Goal: Obtain resource: Download file/media

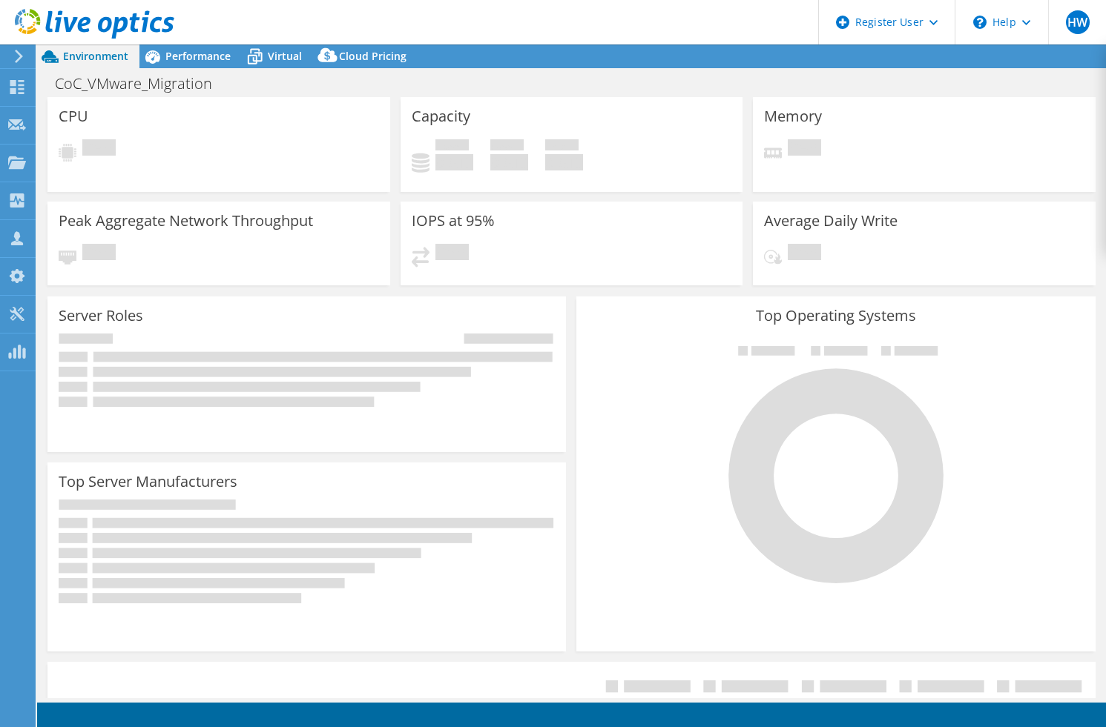
select select "USD"
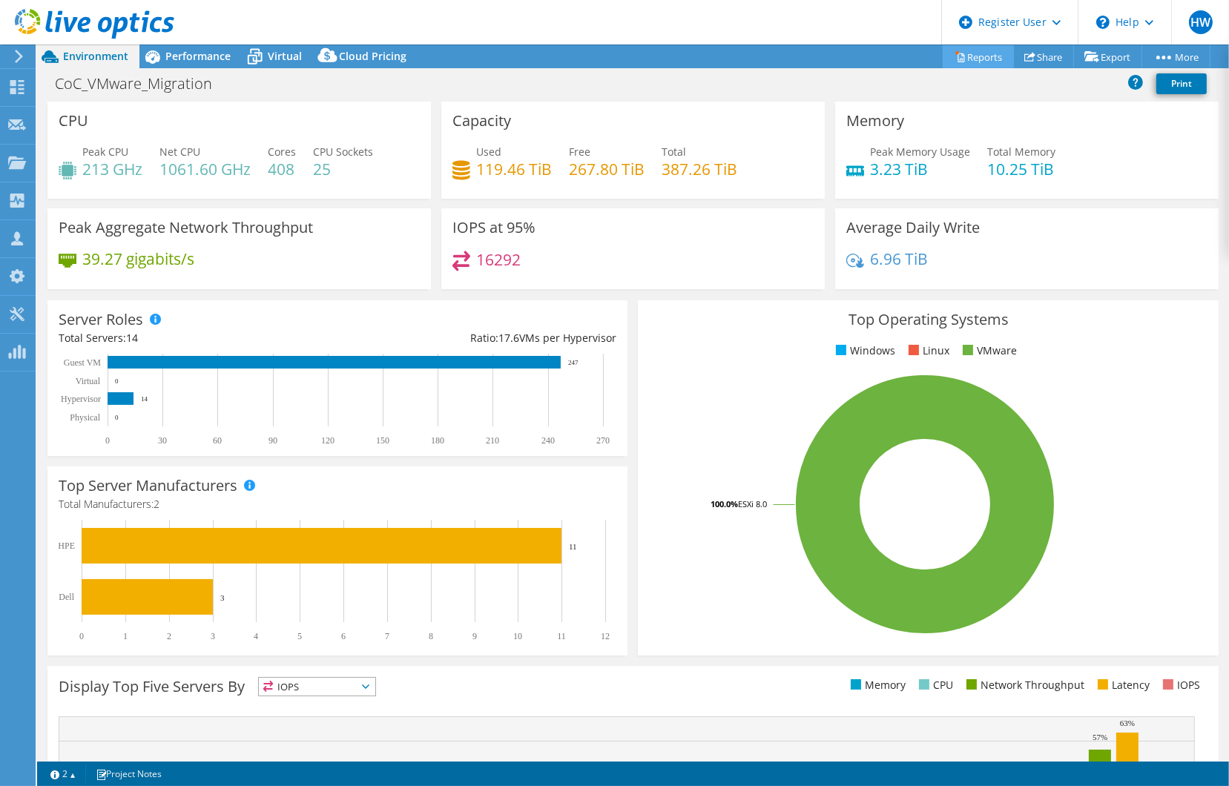
click at [966, 57] on link "Reports" at bounding box center [978, 56] width 71 height 23
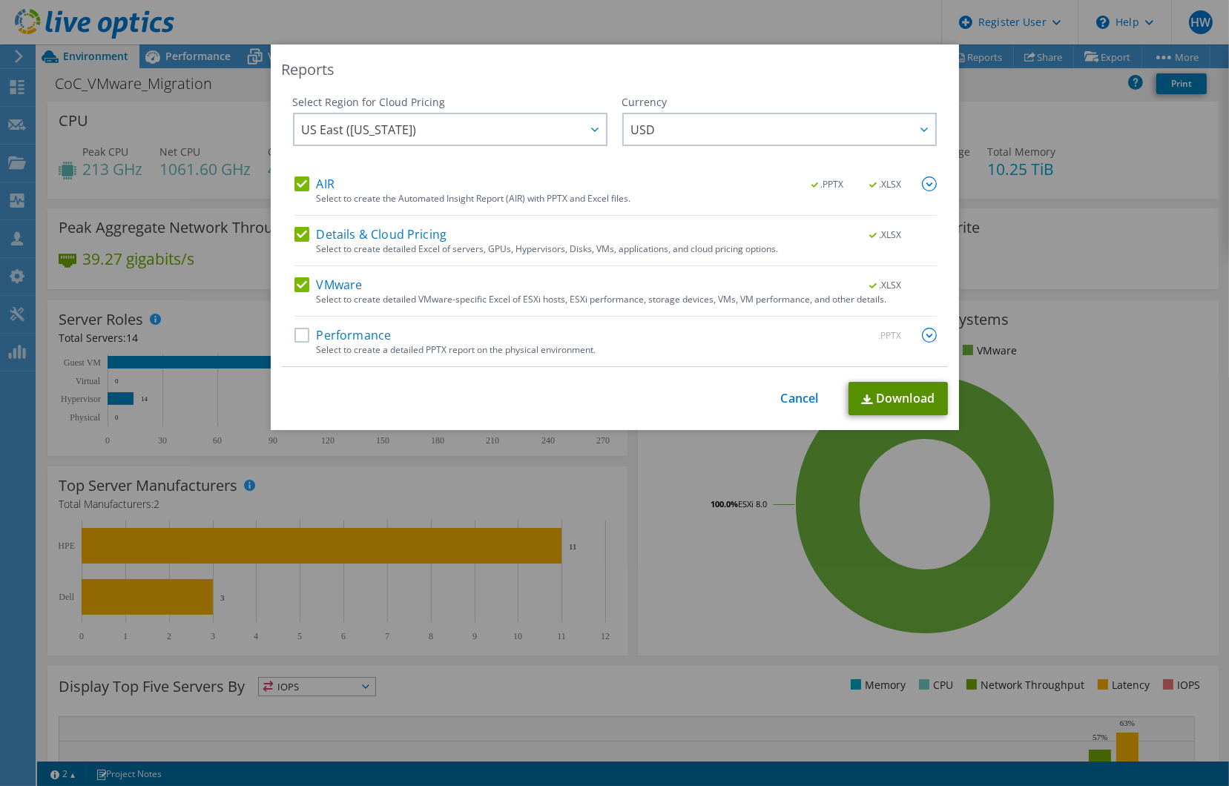
click at [882, 392] on link "Download" at bounding box center [897, 398] width 99 height 33
click at [821, 397] on div "This process may take a while, please wait... Cancel Download" at bounding box center [615, 398] width 666 height 33
click at [788, 394] on link "Cancel" at bounding box center [800, 399] width 38 height 14
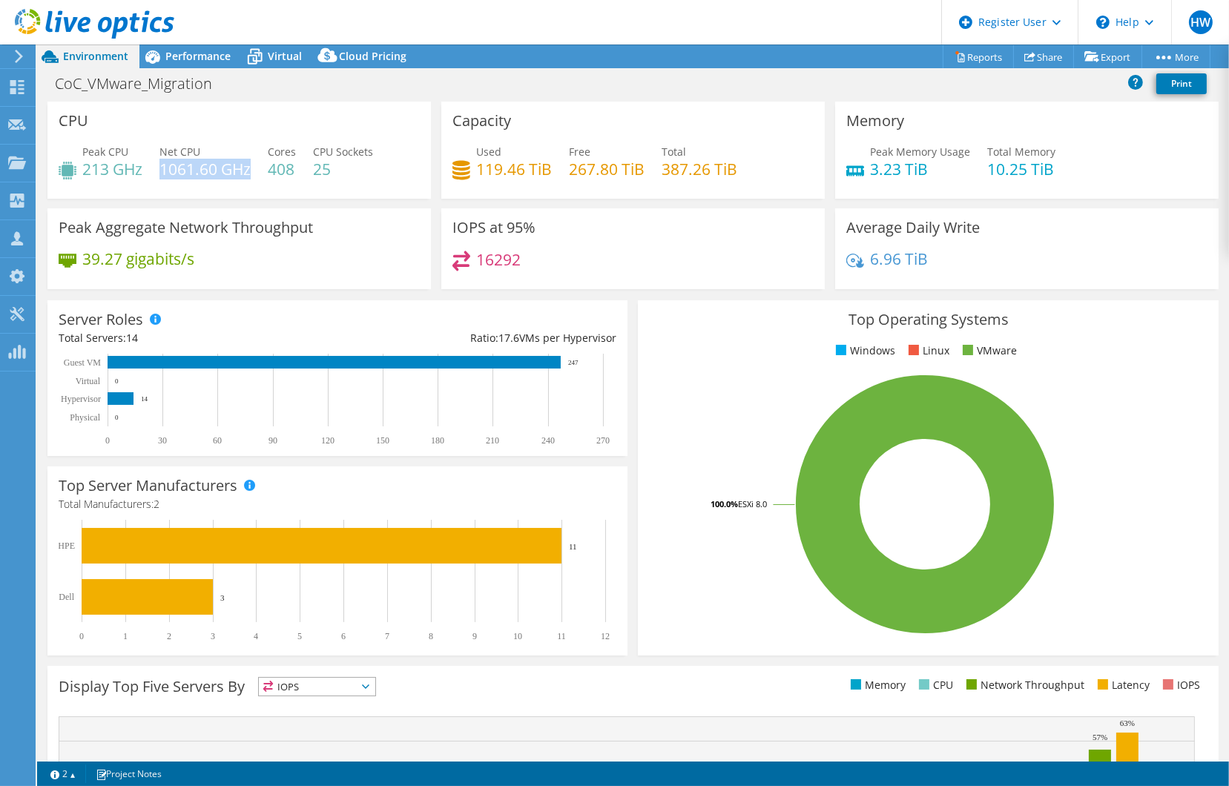
drag, startPoint x: 164, startPoint y: 171, endPoint x: 251, endPoint y: 177, distance: 87.7
click at [251, 177] on h4 "1061.60 GHz" at bounding box center [204, 169] width 91 height 16
drag, startPoint x: 248, startPoint y: 178, endPoint x: 77, endPoint y: 168, distance: 171.6
click at [77, 168] on div "Peak CPU 213 GHz Net CPU 1061.60 GHz Cores 408 CPU Sockets 25" at bounding box center [239, 168] width 361 height 48
drag, startPoint x: 471, startPoint y: 166, endPoint x: 549, endPoint y: 168, distance: 77.9
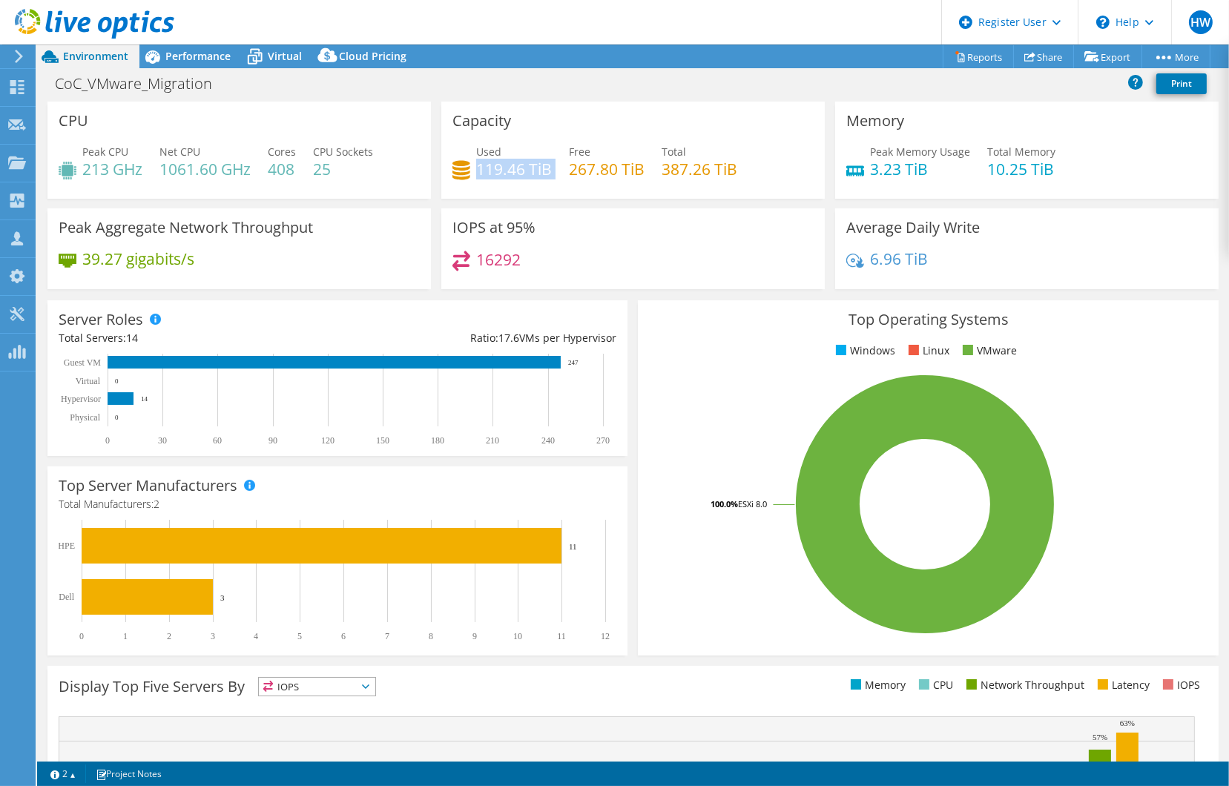
click at [549, 168] on div "Used 119.46 TiB Free 267.80 TiB Total 387.26 TiB" at bounding box center [632, 168] width 361 height 48
drag, startPoint x: 549, startPoint y: 168, endPoint x: 635, endPoint y: 170, distance: 86.0
click at [635, 170] on h4 "267.80 TiB" at bounding box center [607, 169] width 76 height 16
drag, startPoint x: 635, startPoint y: 170, endPoint x: 741, endPoint y: 170, distance: 106.0
click at [741, 170] on div "Used 119.46 TiB Free 267.80 TiB Total 387.26 TiB" at bounding box center [632, 168] width 361 height 48
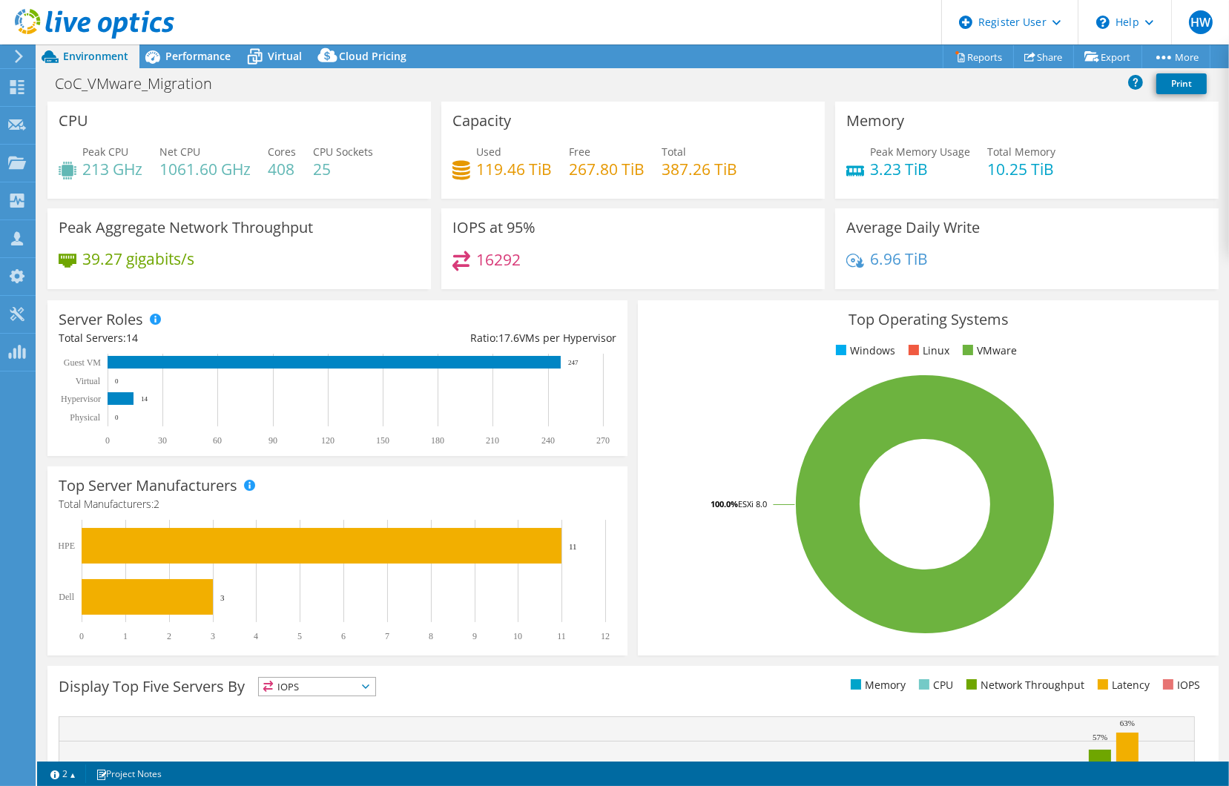
click at [671, 119] on div "Capacity Used 119.46 TiB Free 267.80 TiB Total 387.26 TiB" at bounding box center [632, 150] width 383 height 97
drag, startPoint x: 475, startPoint y: 168, endPoint x: 554, endPoint y: 165, distance: 79.4
click at [554, 165] on div "Used 119.46 TiB Free 267.80 TiB Total 387.26 TiB" at bounding box center [632, 168] width 361 height 48
drag, startPoint x: 554, startPoint y: 165, endPoint x: 608, endPoint y: 243, distance: 95.4
click at [608, 243] on div "IOPS at 95% 16292" at bounding box center [632, 248] width 383 height 81
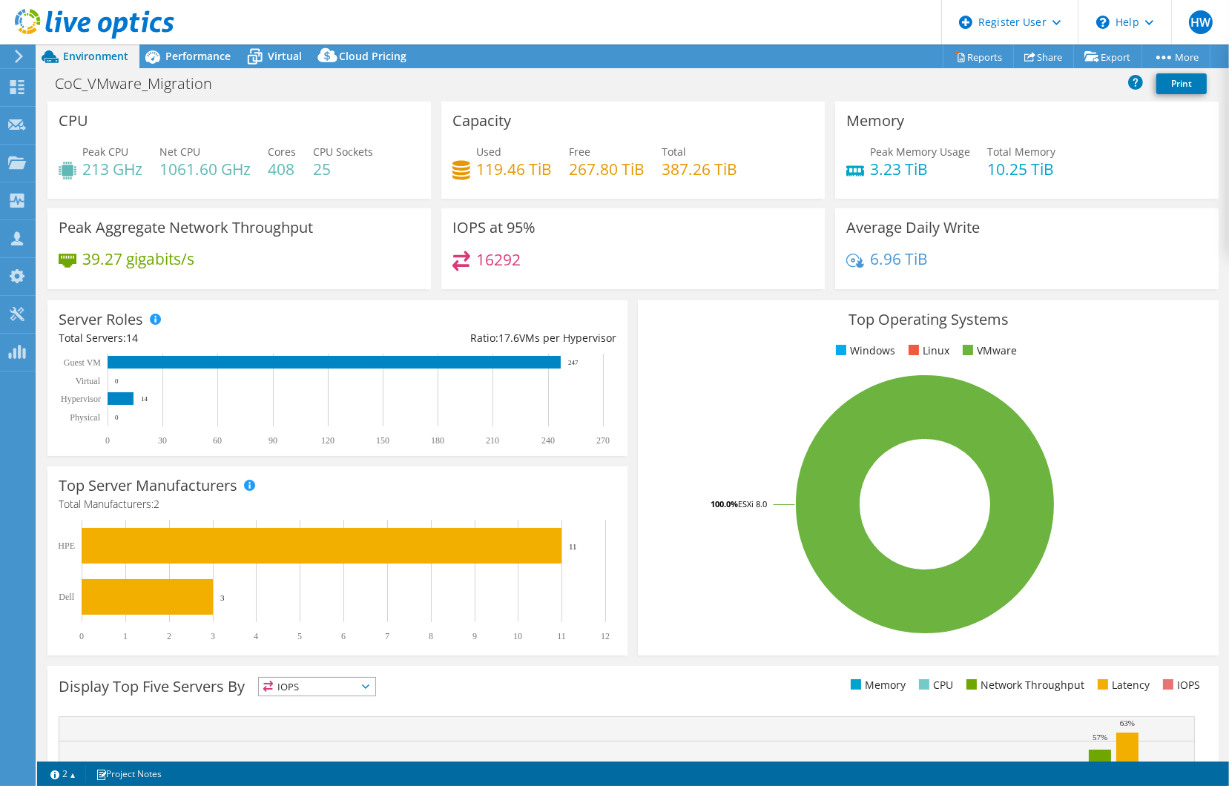
click at [79, 171] on div "Peak CPU 213 GHz" at bounding box center [101, 160] width 84 height 33
drag, startPoint x: 62, startPoint y: 121, endPoint x: 102, endPoint y: 121, distance: 40.0
click at [102, 121] on div "CPU Peak CPU 213 GHz Net CPU 1061.60 GHz Cores 408 CPU Sockets 25" at bounding box center [238, 150] width 383 height 97
drag, startPoint x: 833, startPoint y: 122, endPoint x: 839, endPoint y: 118, distance: 7.6
click at [839, 118] on div "Memory Peak Memory Usage 3.23 TiB Total Memory 10.25 TiB" at bounding box center [1026, 150] width 383 height 97
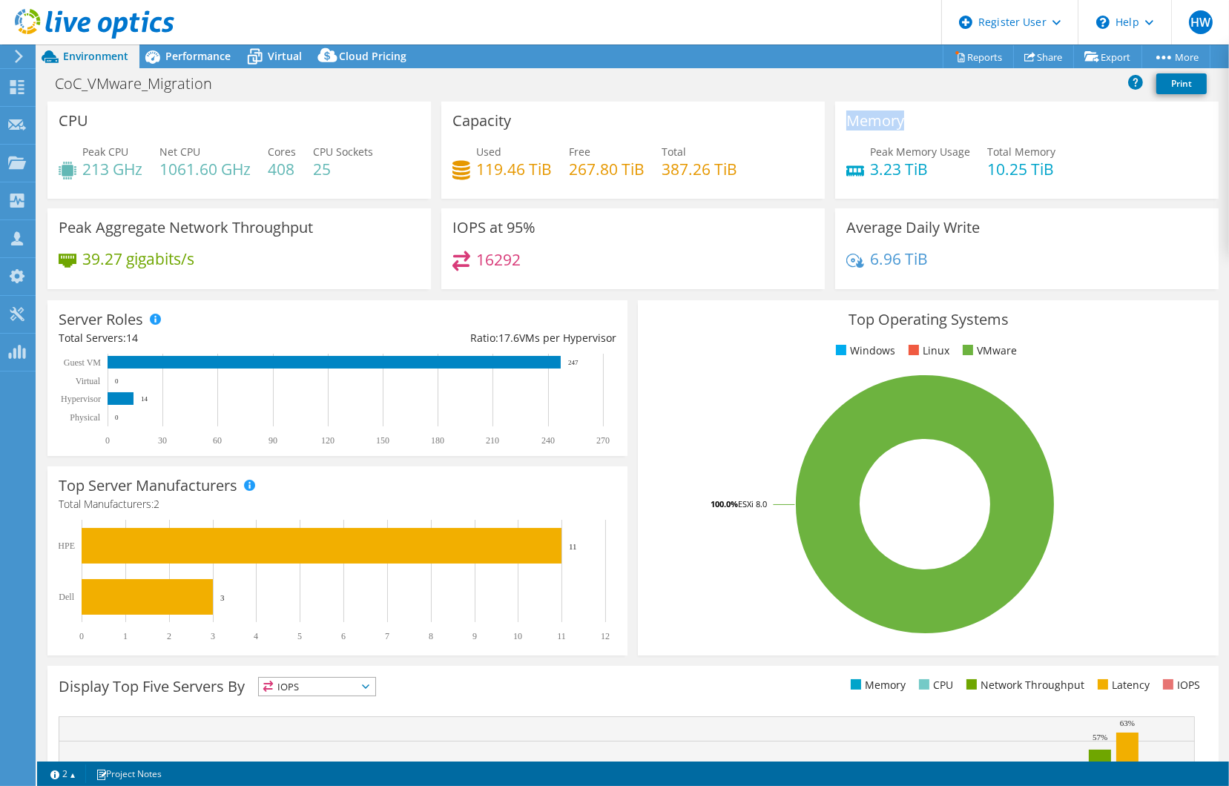
drag, startPoint x: 839, startPoint y: 118, endPoint x: 901, endPoint y: 118, distance: 61.6
click at [901, 118] on div "Memory Peak Memory Usage 3.23 TiB Total Memory 10.25 TiB" at bounding box center [1026, 150] width 383 height 97
drag, startPoint x: 901, startPoint y: 118, endPoint x: 1079, endPoint y: 168, distance: 185.0
click at [1079, 168] on div "Peak Memory Usage 3.23 TiB Total Memory 10.25 TiB" at bounding box center [1026, 168] width 361 height 48
drag, startPoint x: 547, startPoint y: 167, endPoint x: 463, endPoint y: 168, distance: 84.6
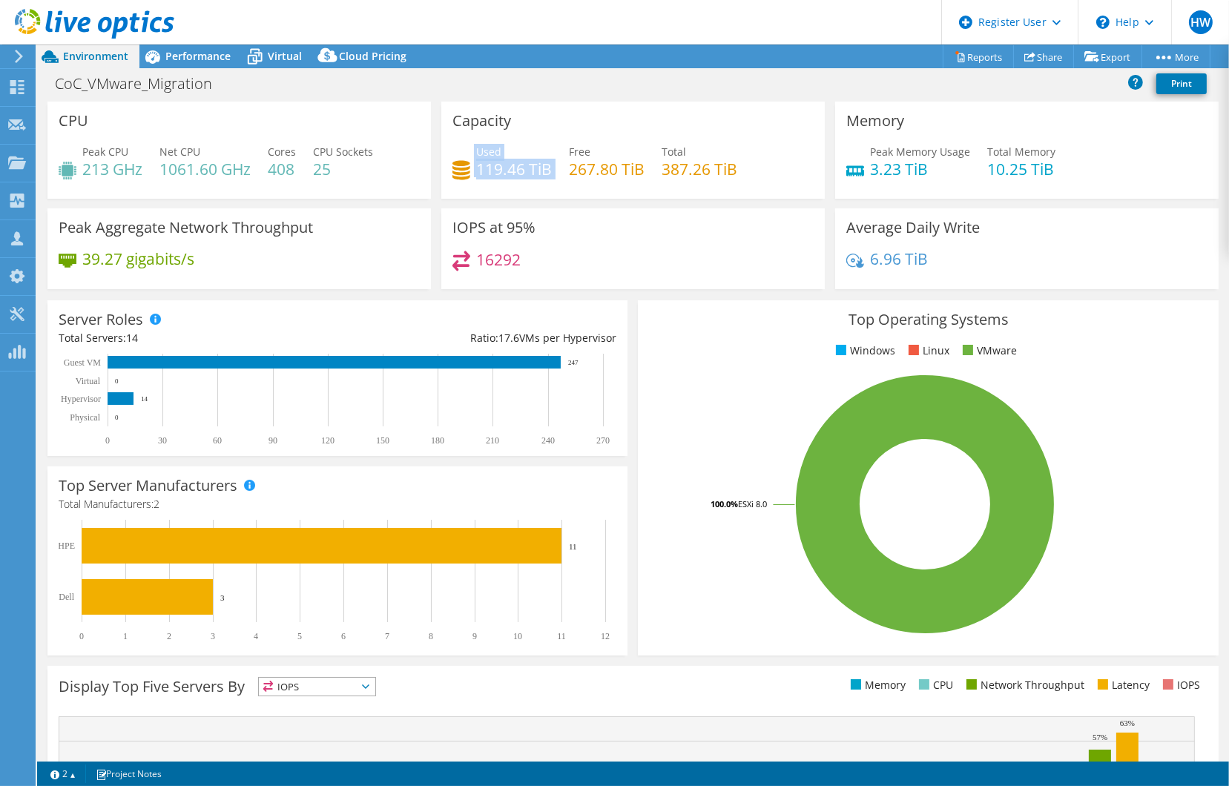
click at [463, 168] on div "Used 119.46 TiB Free 267.80 TiB Total 387.26 TiB" at bounding box center [632, 168] width 361 height 48
click at [463, 169] on icon at bounding box center [461, 169] width 18 height 19
drag, startPoint x: 658, startPoint y: 165, endPoint x: 736, endPoint y: 171, distance: 78.8
click at [736, 171] on div "Used 119.46 TiB Free 267.80 TiB Total 387.26 TiB" at bounding box center [632, 168] width 361 height 48
drag, startPoint x: 548, startPoint y: 169, endPoint x: 466, endPoint y: 170, distance: 81.6
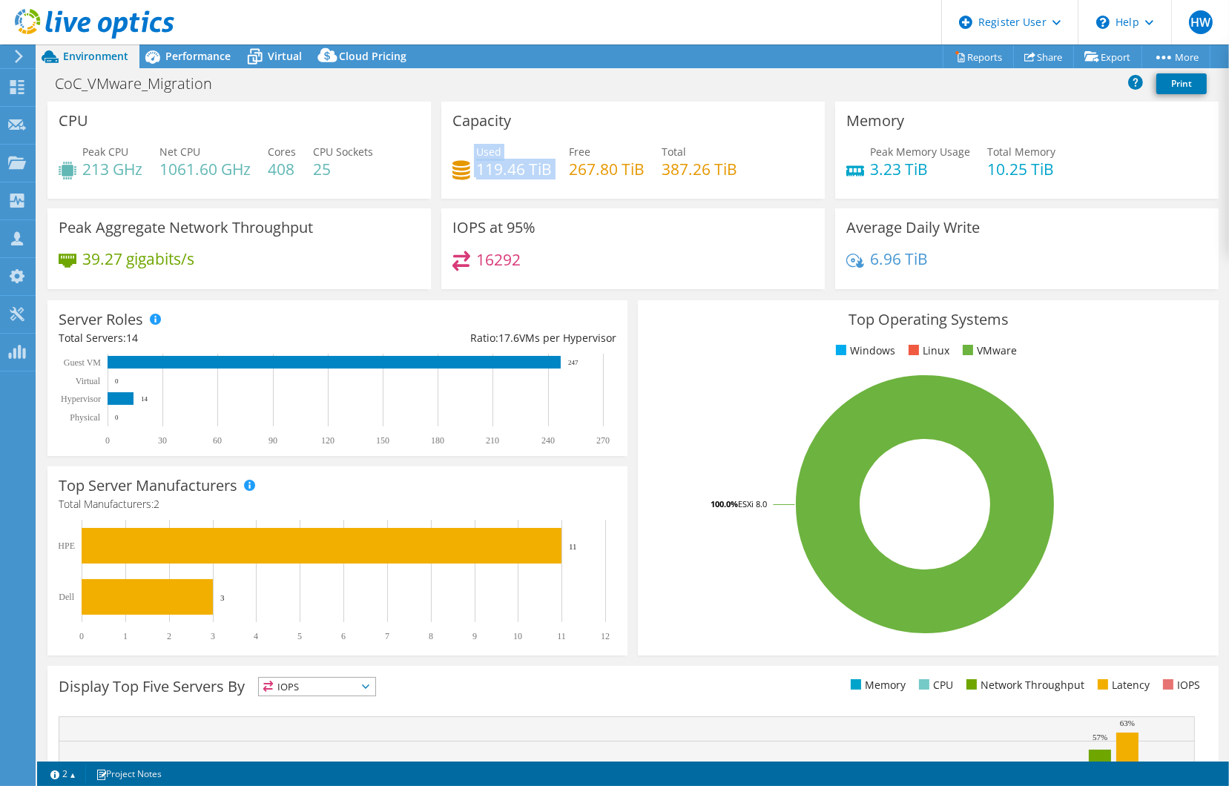
click at [466, 170] on div "Used 119.46 TiB Free 267.80 TiB Total 387.26 TiB" at bounding box center [632, 168] width 361 height 48
drag, startPoint x: 466, startPoint y: 170, endPoint x: 506, endPoint y: 171, distance: 39.3
click at [506, 171] on h4 "119.46 TiB" at bounding box center [514, 169] width 76 height 16
